Goal: Information Seeking & Learning: Find specific fact

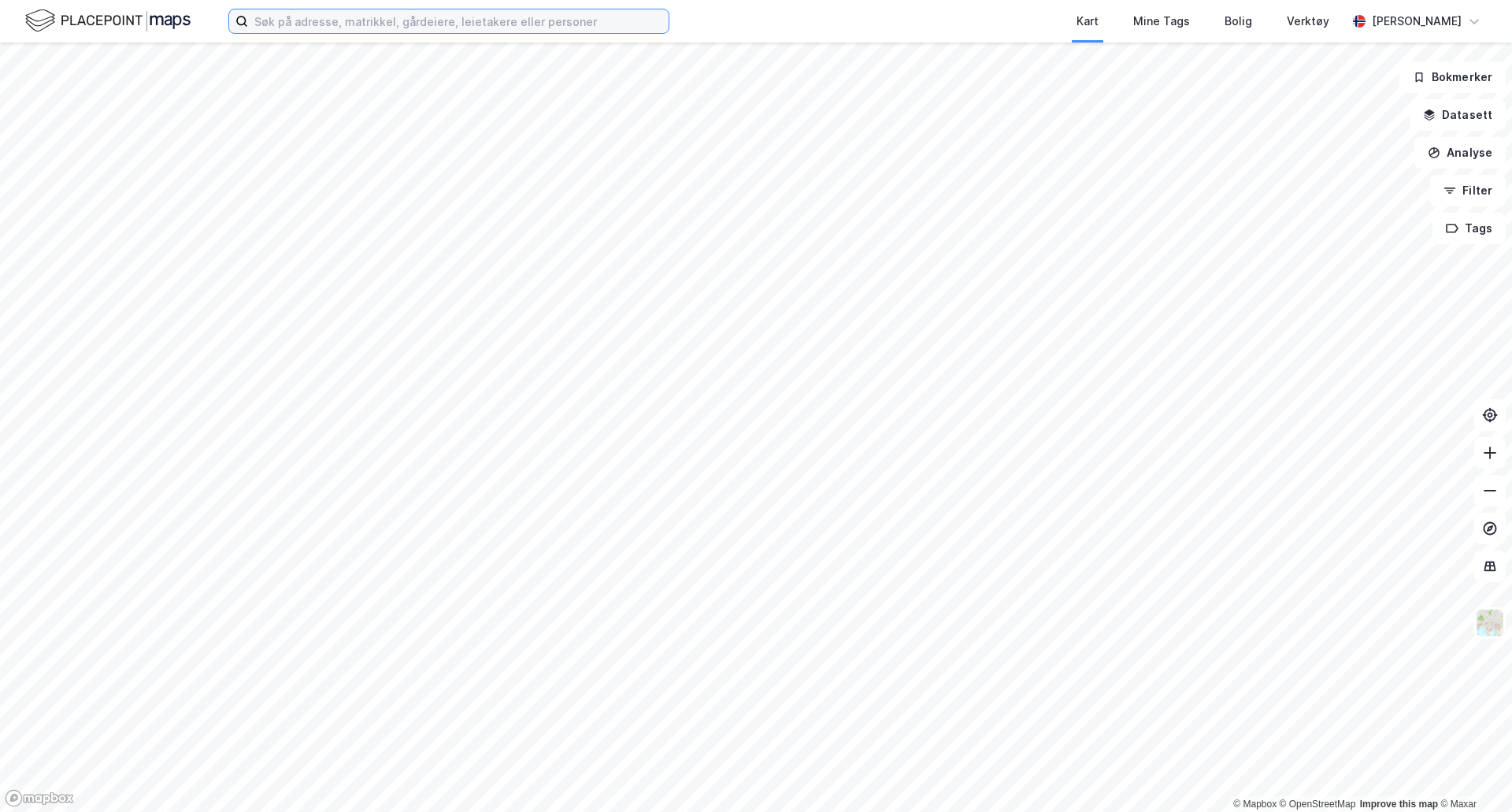
click at [377, 17] on input at bounding box center [458, 21] width 421 height 23
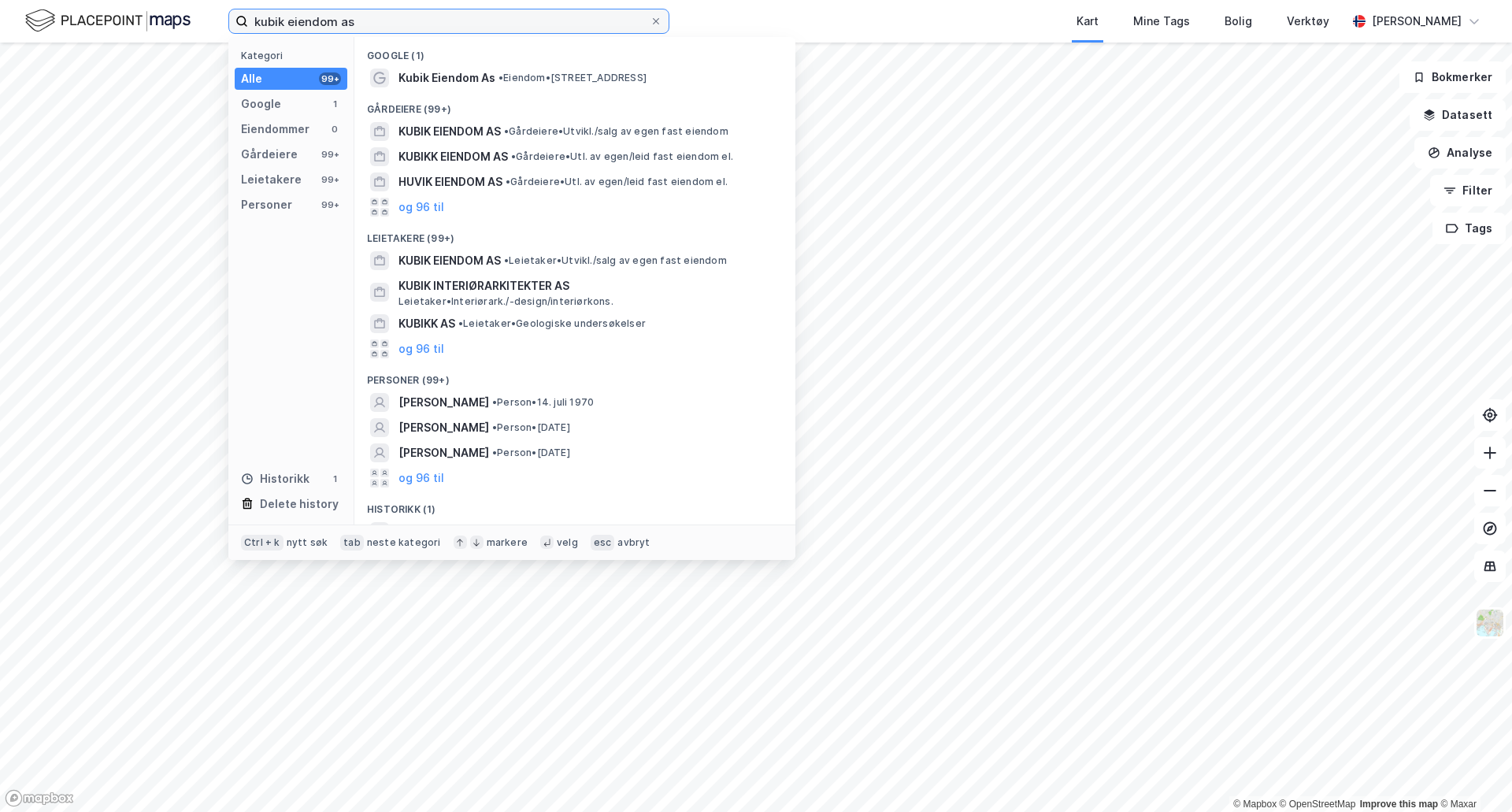
type input "kubik eiendom as"
click at [493, 263] on span "KUBIK EIENDOM AS" at bounding box center [449, 260] width 102 height 19
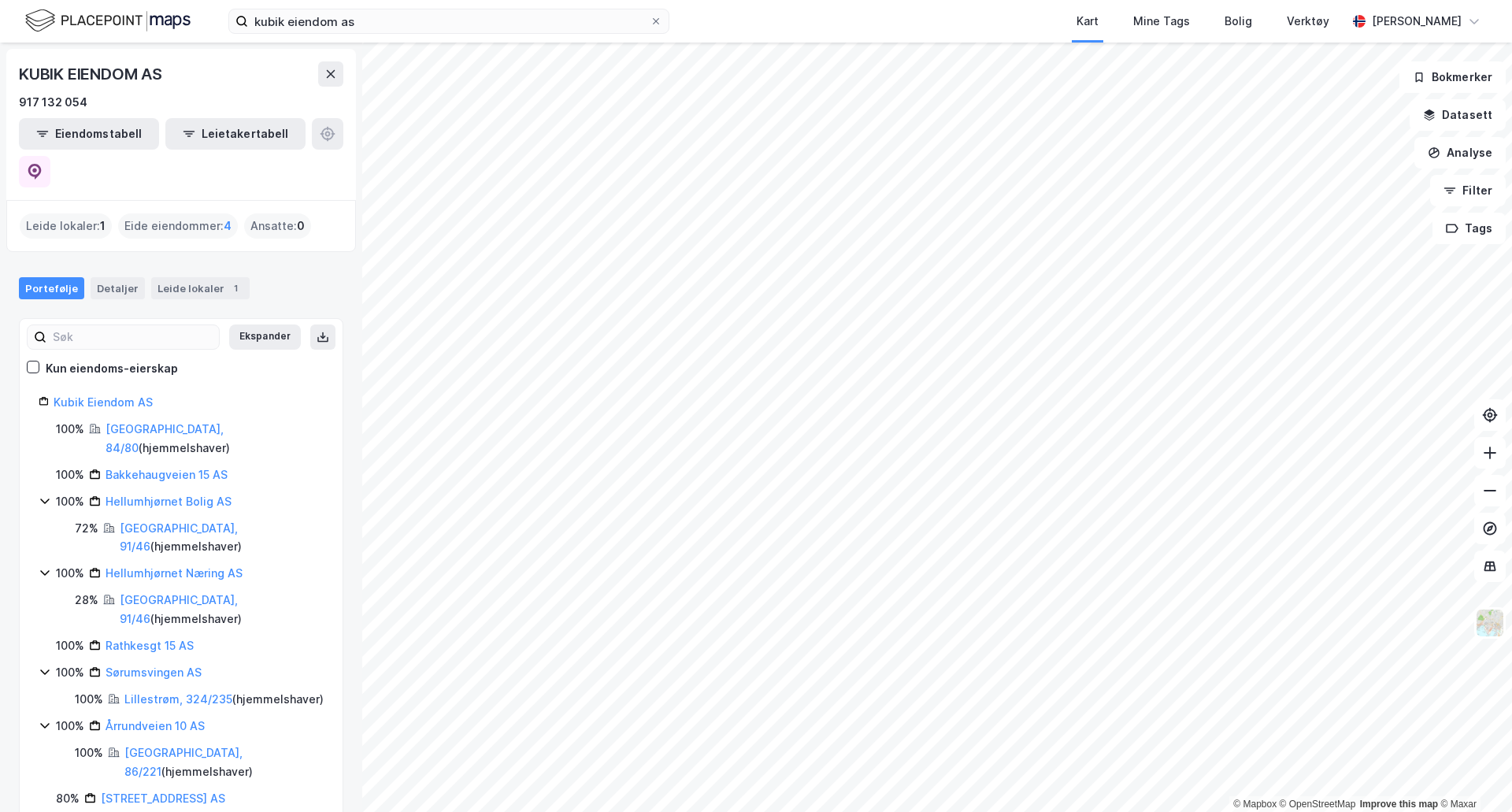
click at [111, 422] on link "[GEOGRAPHIC_DATA], 84/80" at bounding box center [165, 438] width 118 height 32
click at [166, 746] on link "Oslo, 86/221" at bounding box center [184, 761] width 118 height 32
drag, startPoint x: 192, startPoint y: 795, endPoint x: 203, endPoint y: 776, distance: 22.0
click at [195, 785] on div "KUBIK EIENDOM AS 917 132 054 Eiendomstabell Leietakertabell Leide lokaler : 1 E…" at bounding box center [181, 426] width 362 height 769
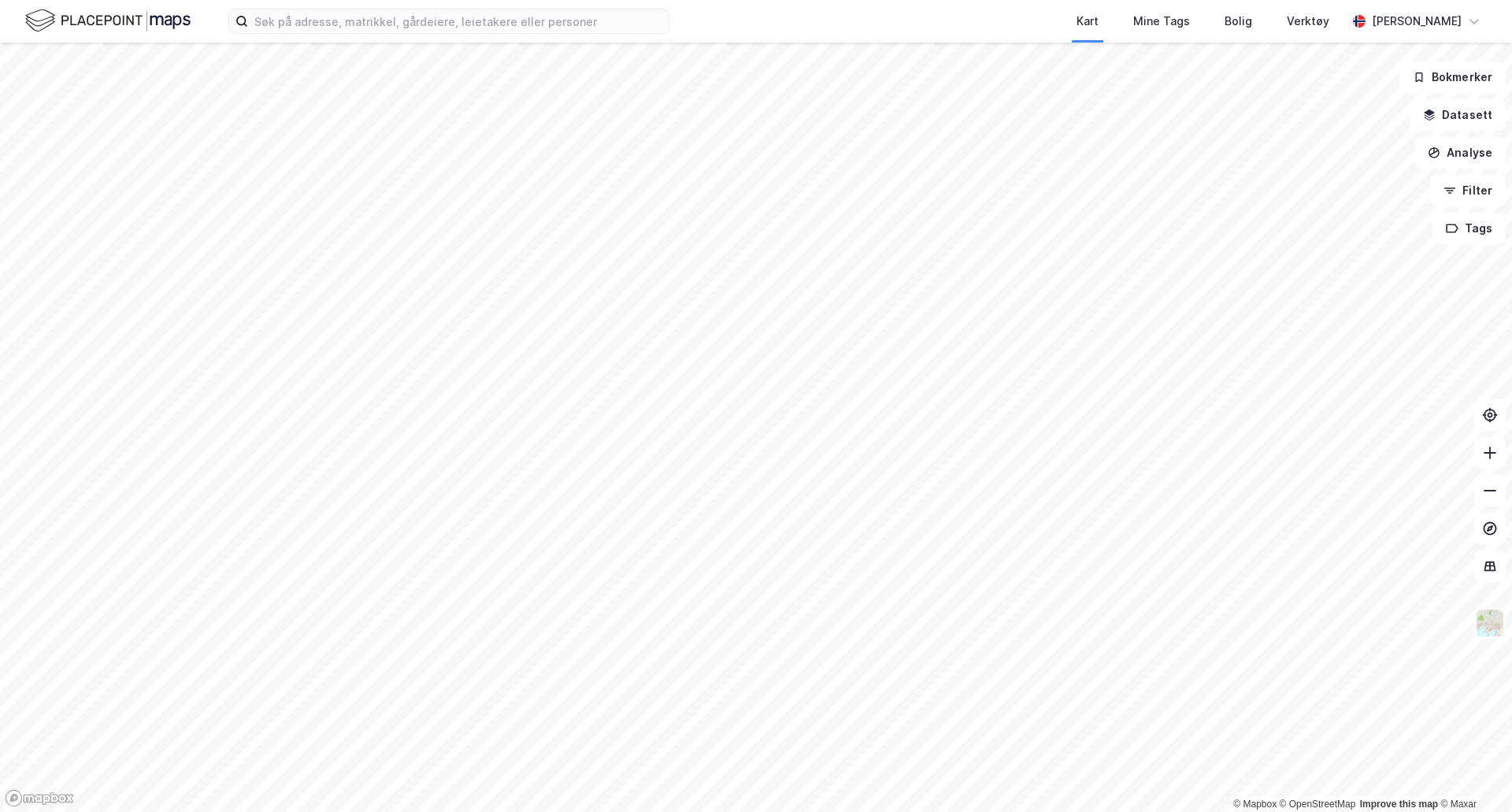
drag, startPoint x: 308, startPoint y: 34, endPoint x: 338, endPoint y: 7, distance: 40.4
click at [311, 32] on div "Kart Mine Tags Bolig Verktøy [PERSON_NAME]" at bounding box center [756, 21] width 1512 height 42
click at [338, 7] on div "Kart Mine Tags Bolig Verktøy [PERSON_NAME]" at bounding box center [756, 21] width 1512 height 42
click at [353, 34] on div "Kart Mine Tags Bolig Verktøy [PERSON_NAME]" at bounding box center [756, 21] width 1512 height 42
click at [361, 21] on input at bounding box center [458, 21] width 421 height 23
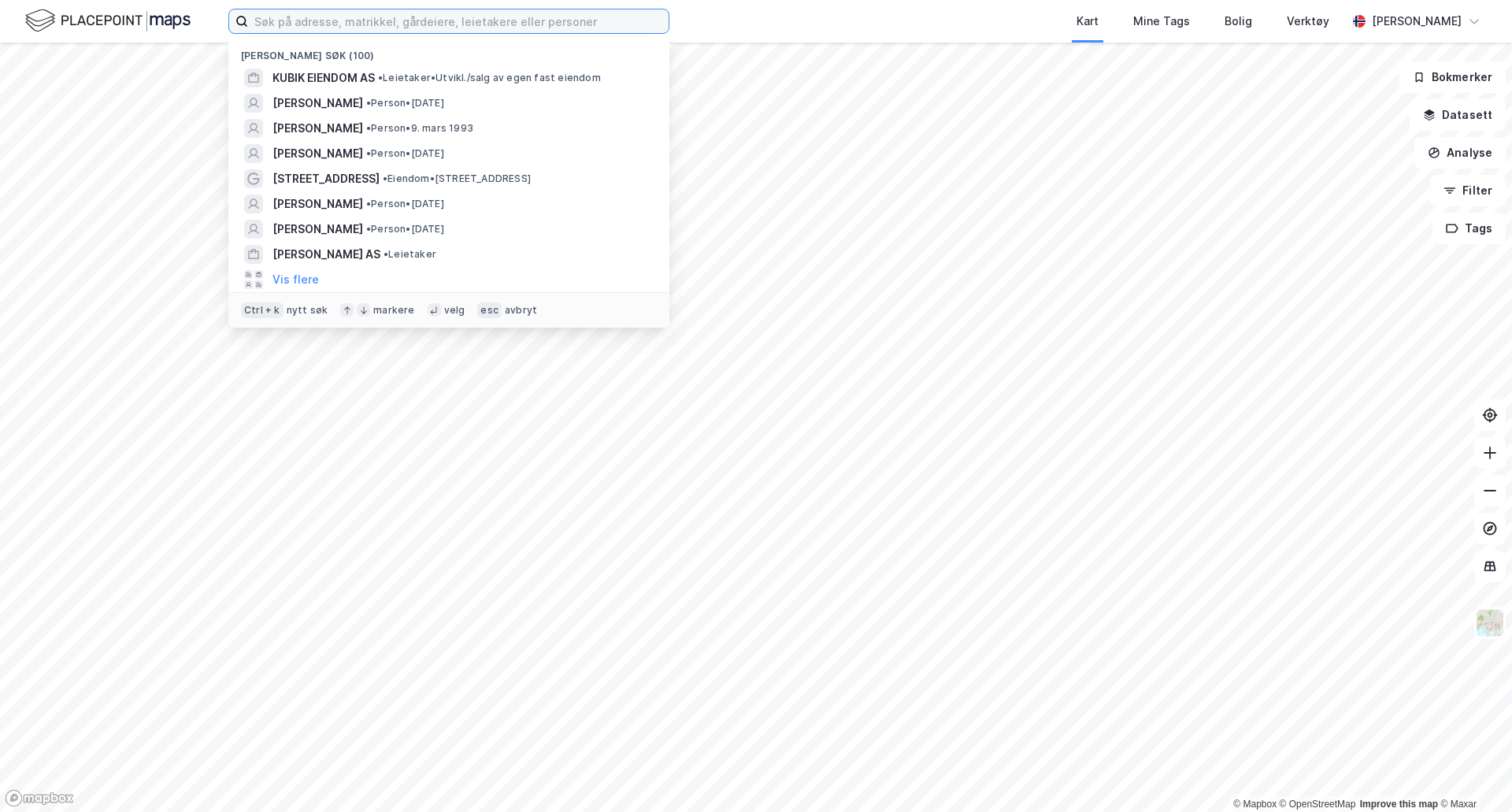
paste input "[PERSON_NAME]"
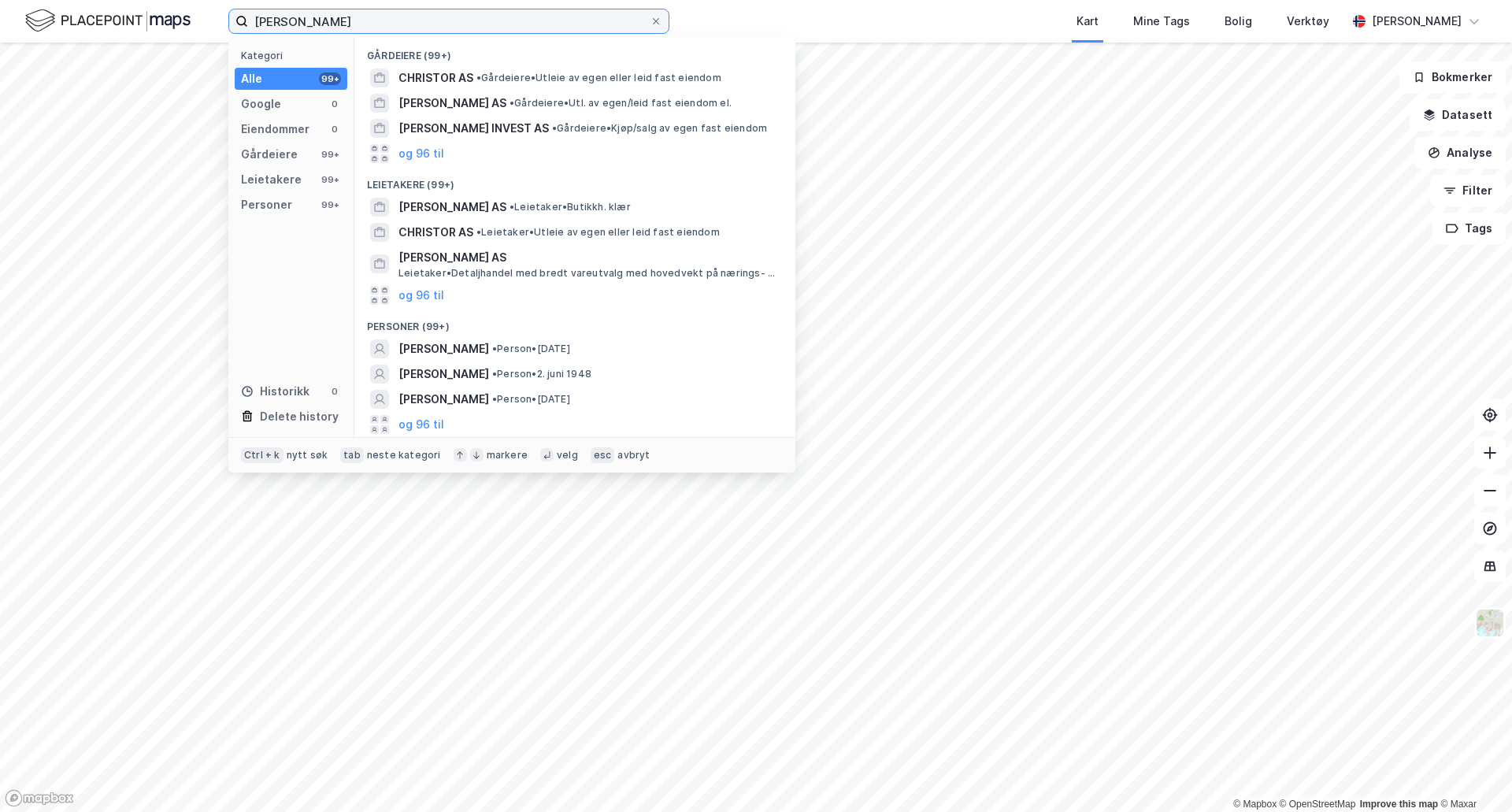
type input "[PERSON_NAME]"
click at [570, 343] on span "• Person • [DATE]" at bounding box center [531, 348] width 78 height 12
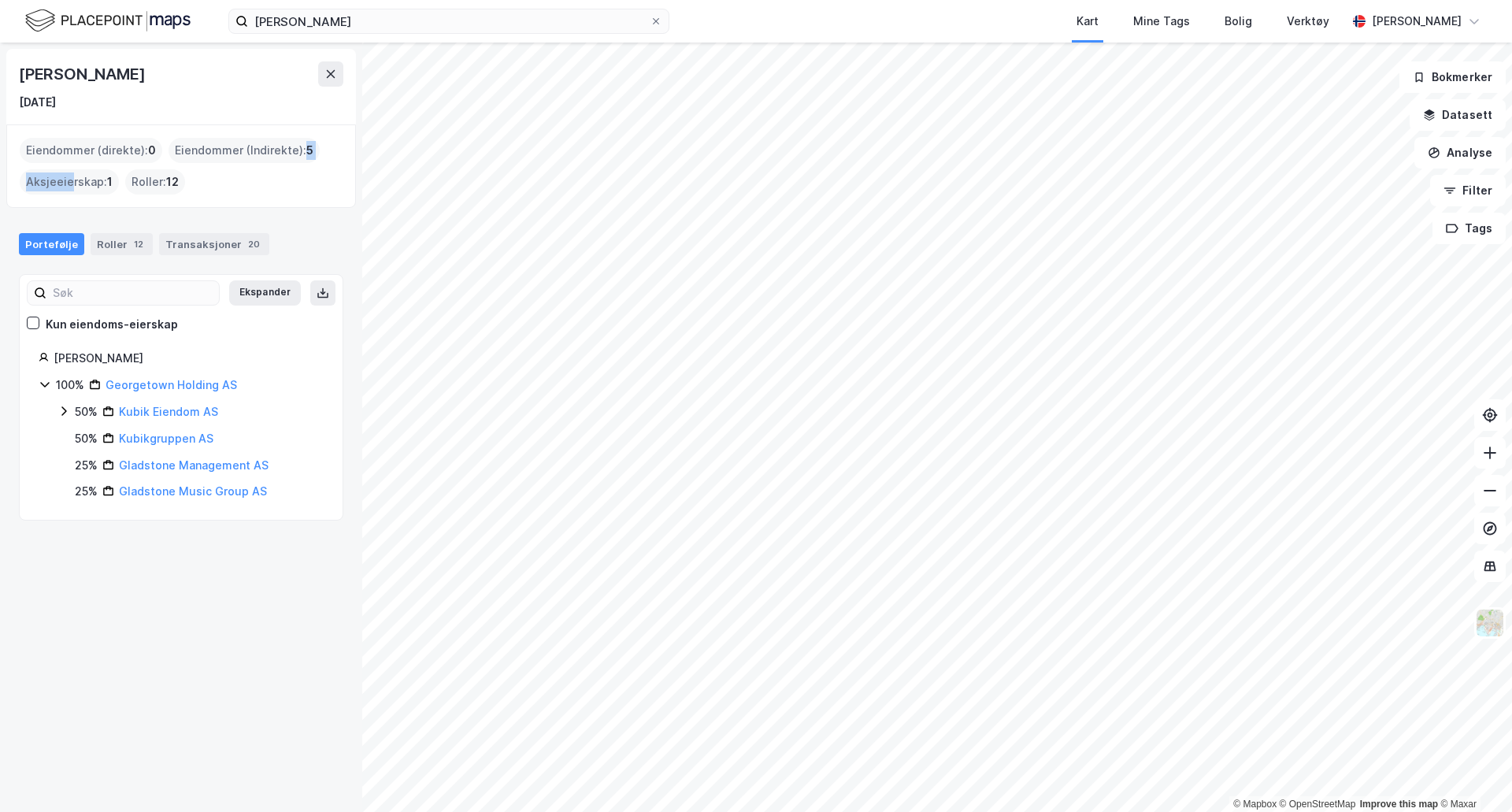
drag, startPoint x: 230, startPoint y: 194, endPoint x: 190, endPoint y: 167, distance: 48.3
click at [68, 171] on div "Eiendommer (direkte) : 0 Eiendommer (Indirekte) : 5 Aksjeeierskap : 1 Roller : …" at bounding box center [181, 166] width 323 height 57
click at [249, 174] on div "Eiendommer (direkte) : 0 Eiendommer (Indirekte) : 5 Aksjeeierskap : 1 Roller : …" at bounding box center [181, 166] width 323 height 57
click at [66, 413] on icon at bounding box center [63, 411] width 12 height 12
